Goal: Transaction & Acquisition: Purchase product/service

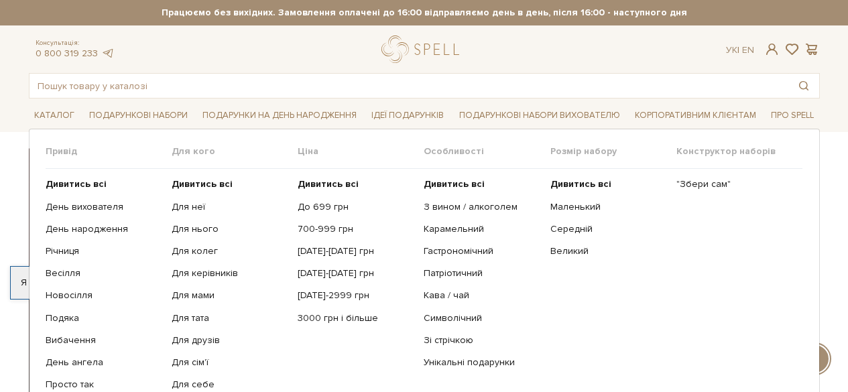
click at [155, 115] on link "Подарункові набори" at bounding box center [138, 115] width 109 height 21
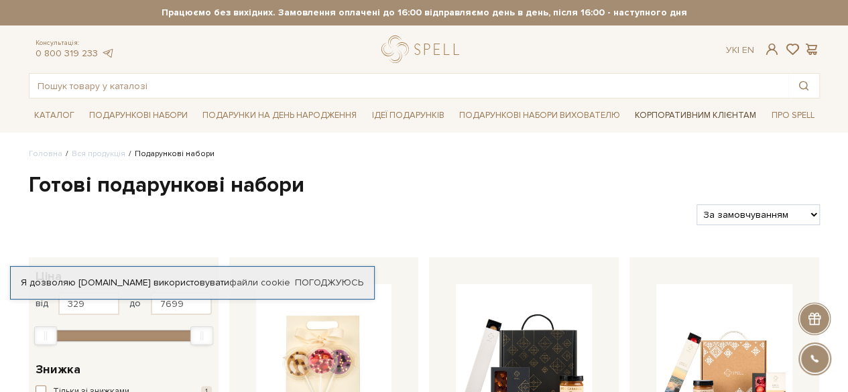
click at [687, 116] on link "Корпоративним клієнтам" at bounding box center [696, 115] width 132 height 23
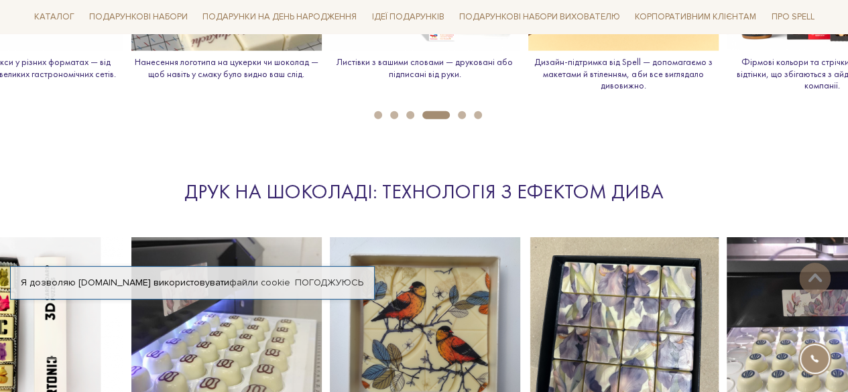
scroll to position [1945, 0]
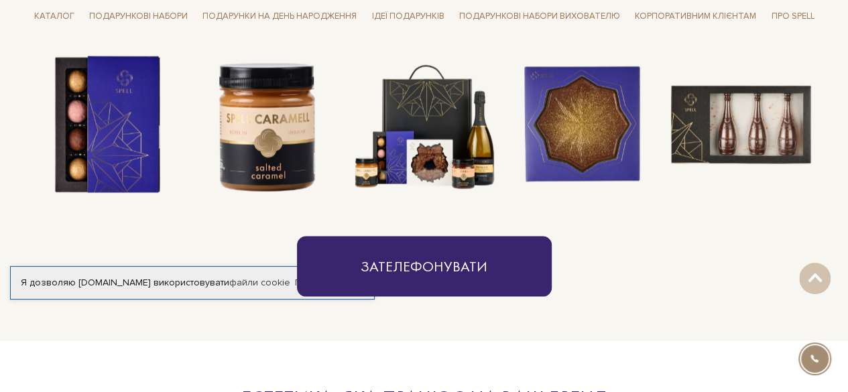
scroll to position [1140, 0]
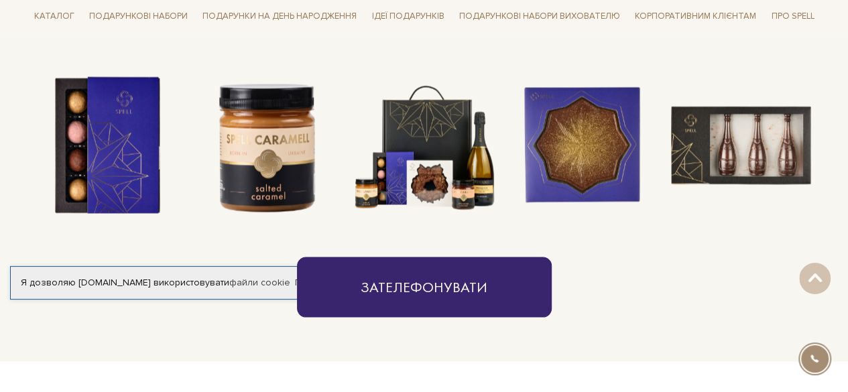
click at [585, 149] on img at bounding box center [583, 145] width 158 height 158
click at [440, 163] on img at bounding box center [424, 145] width 158 height 158
click at [432, 147] on img at bounding box center [424, 145] width 158 height 158
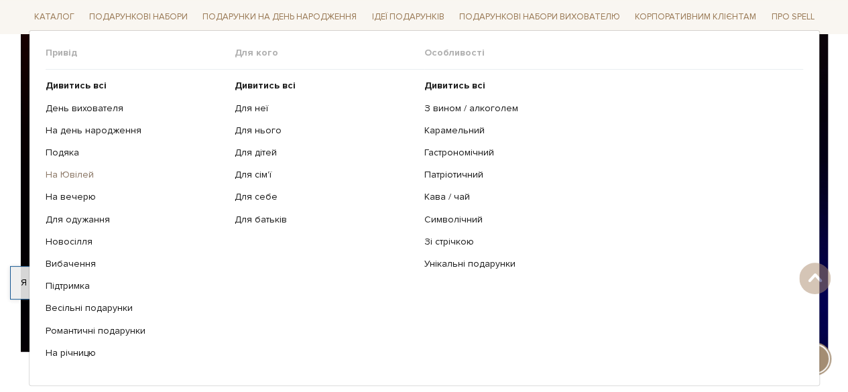
scroll to position [201, 0]
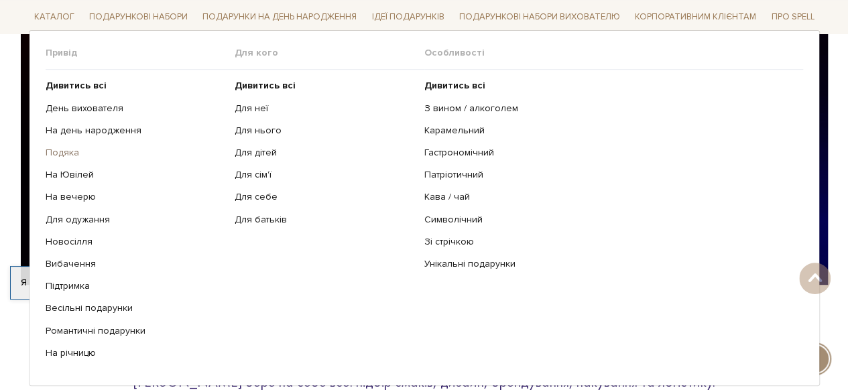
click at [68, 154] on link "Подяка" at bounding box center [136, 153] width 180 height 12
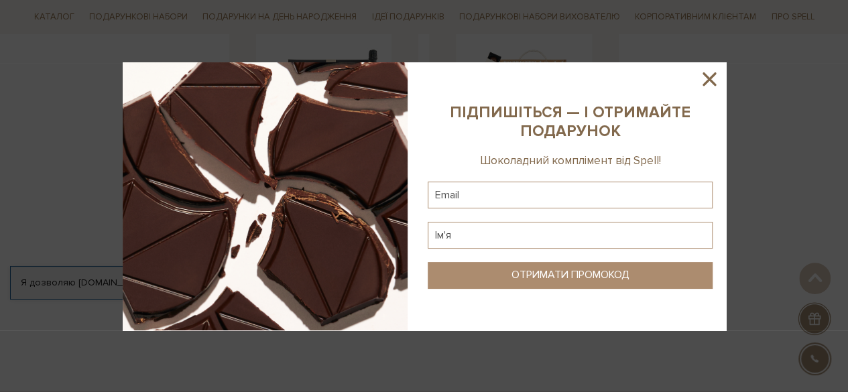
scroll to position [1475, 0]
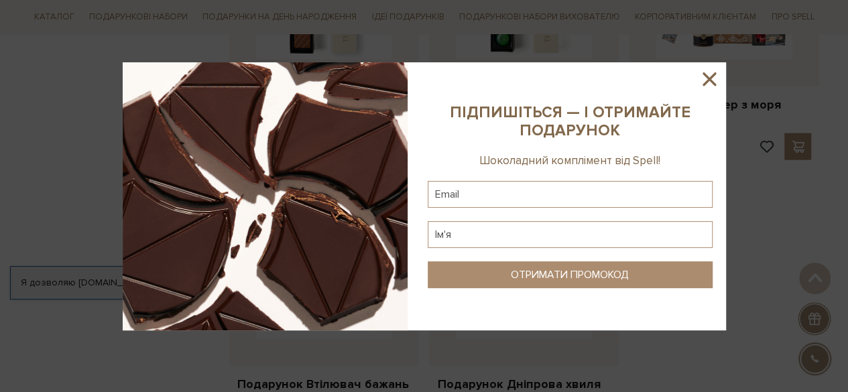
click at [708, 84] on icon at bounding box center [709, 79] width 23 height 23
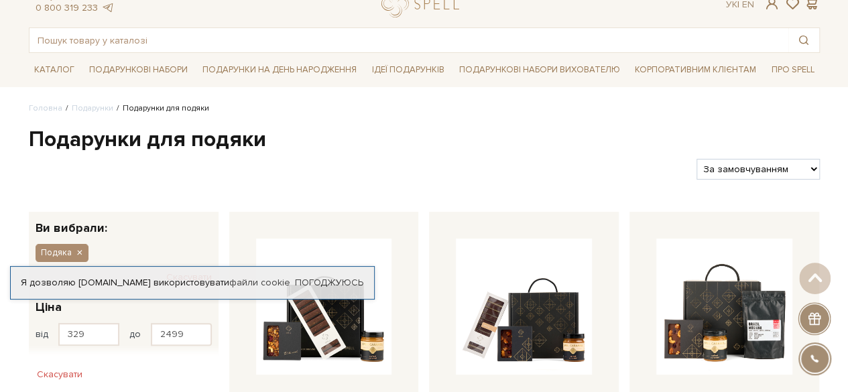
scroll to position [0, 0]
